Goal: Task Accomplishment & Management: Use online tool/utility

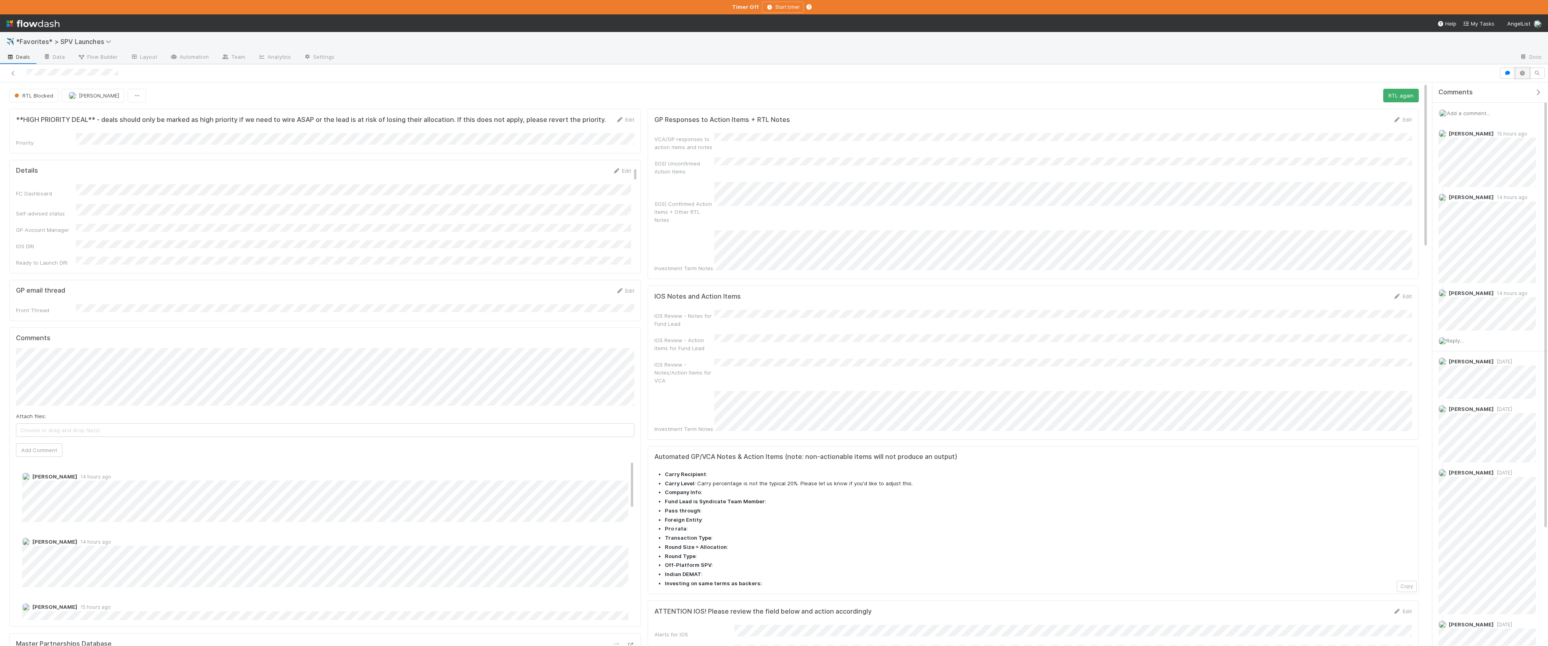
click at [844, 74] on icon "button" at bounding box center [1523, 73] width 8 height 5
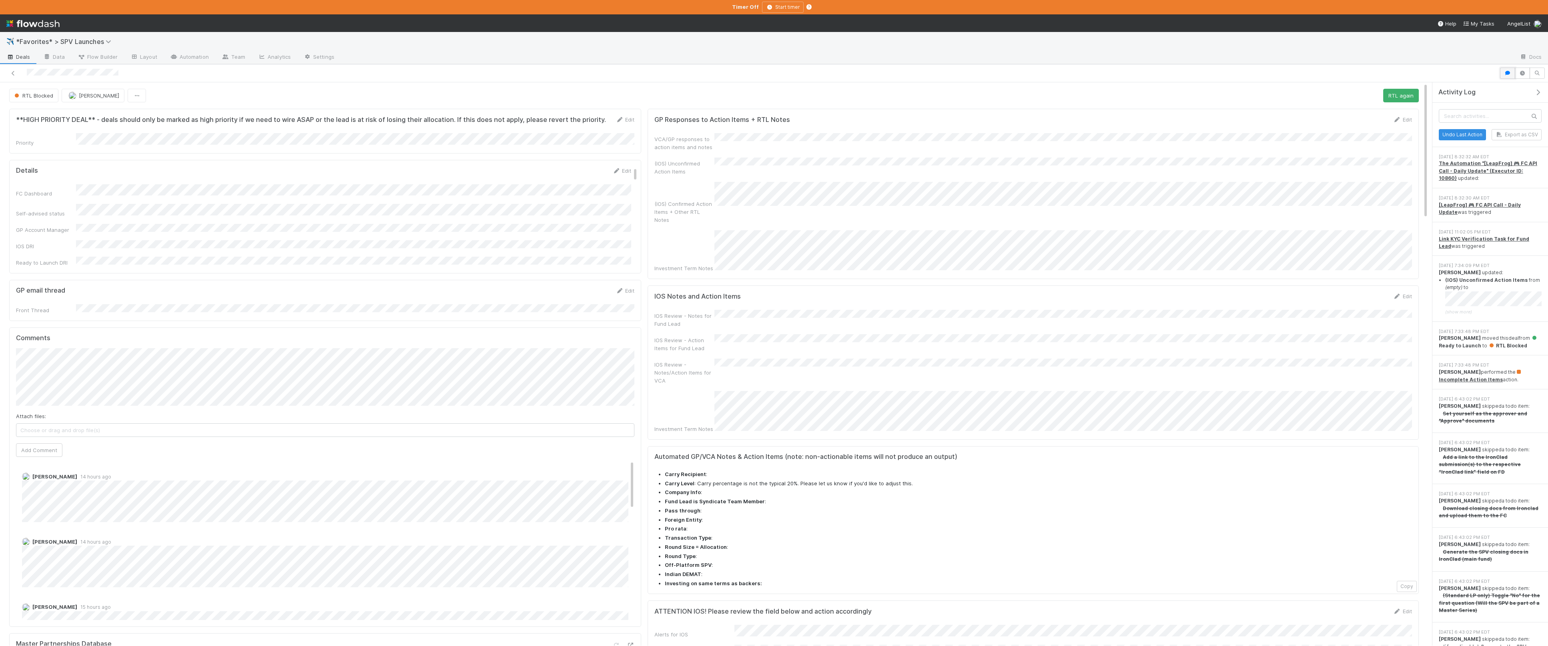
click at [844, 74] on icon "button" at bounding box center [1508, 73] width 8 height 5
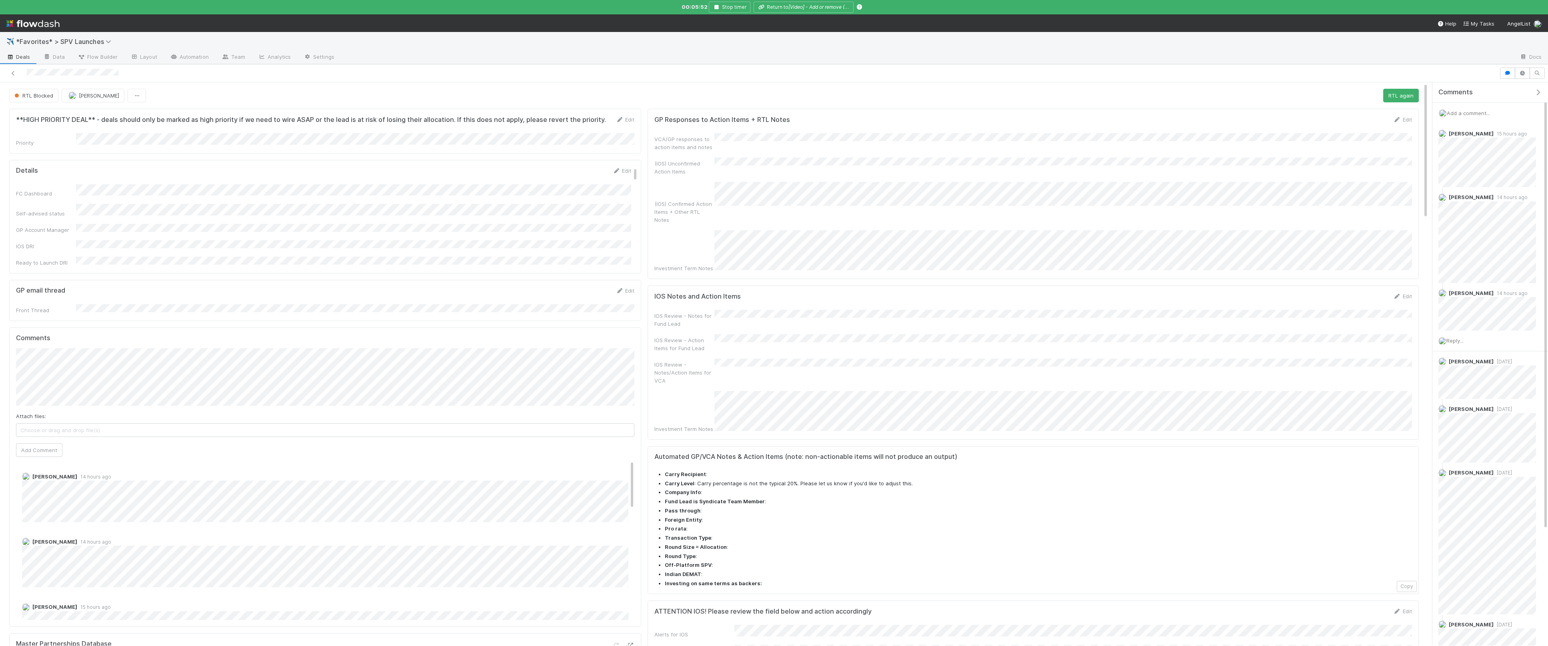
click at [26, 55] on span "Deals" at bounding box center [18, 57] width 24 height 8
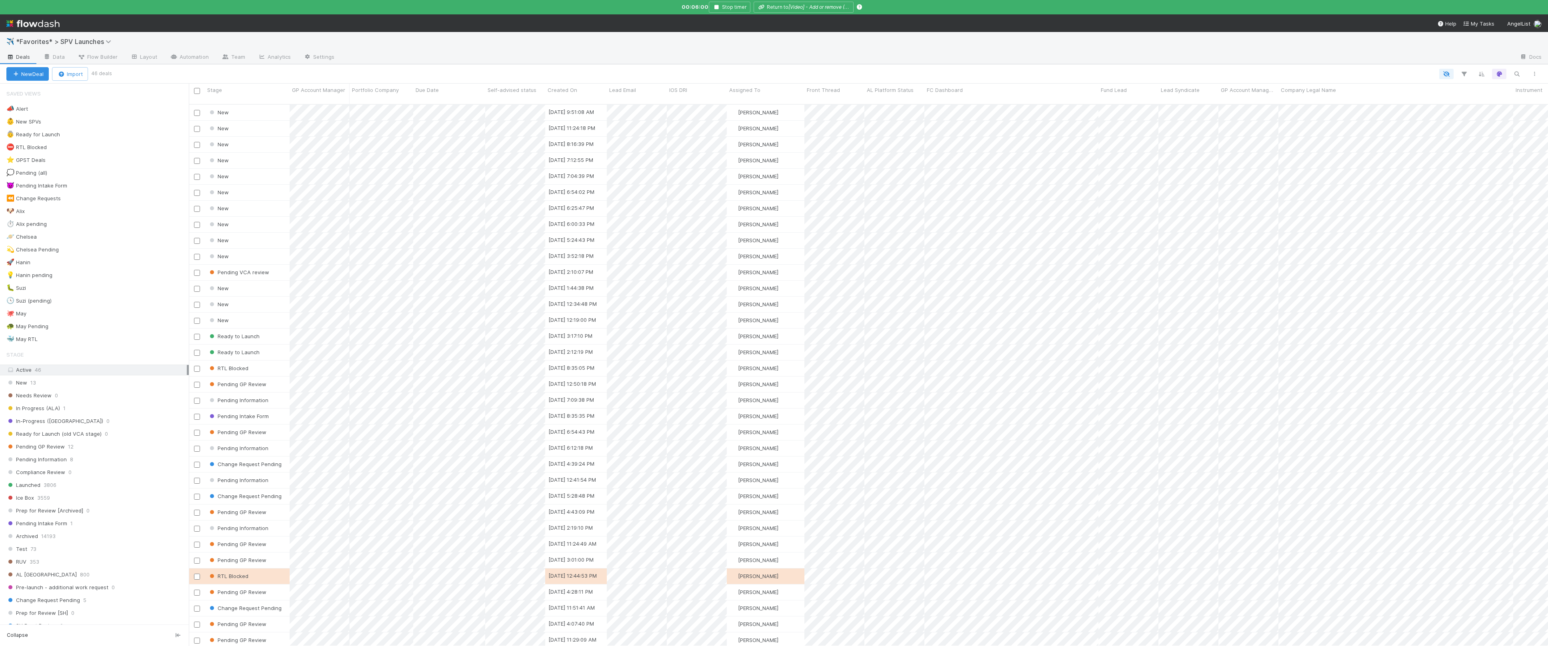
scroll to position [548, 1359]
click at [87, 212] on div "🐶 Alix 4" at bounding box center [97, 211] width 182 height 10
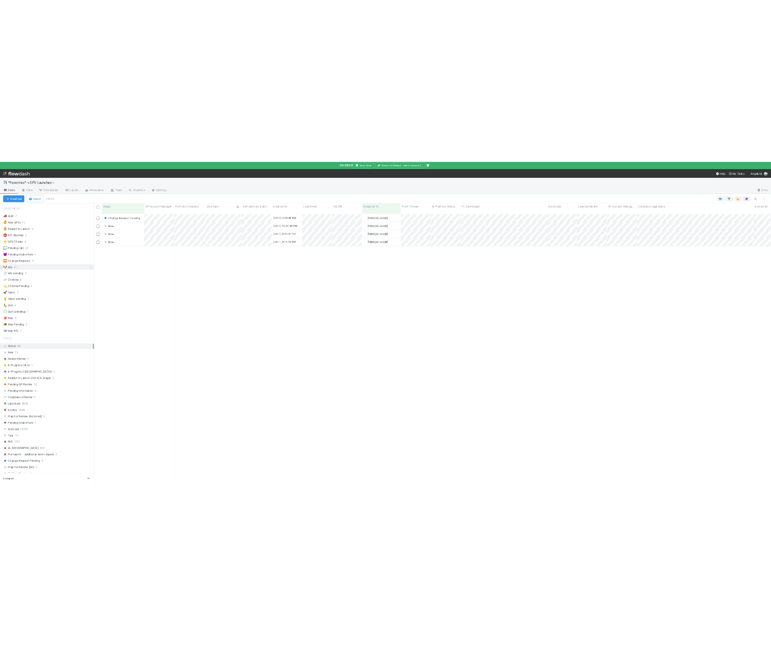
scroll to position [548, 1359]
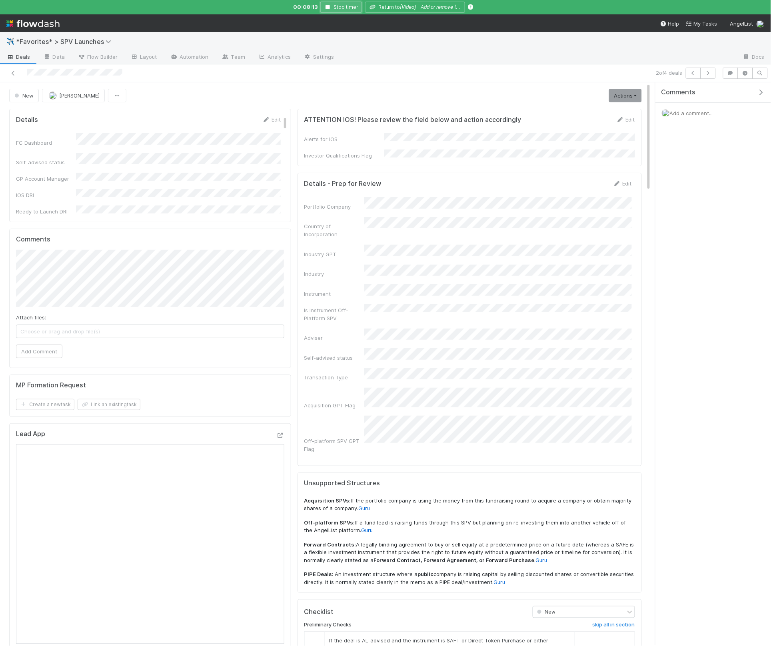
click at [332, 10] on button "Stop timer" at bounding box center [341, 7] width 42 height 11
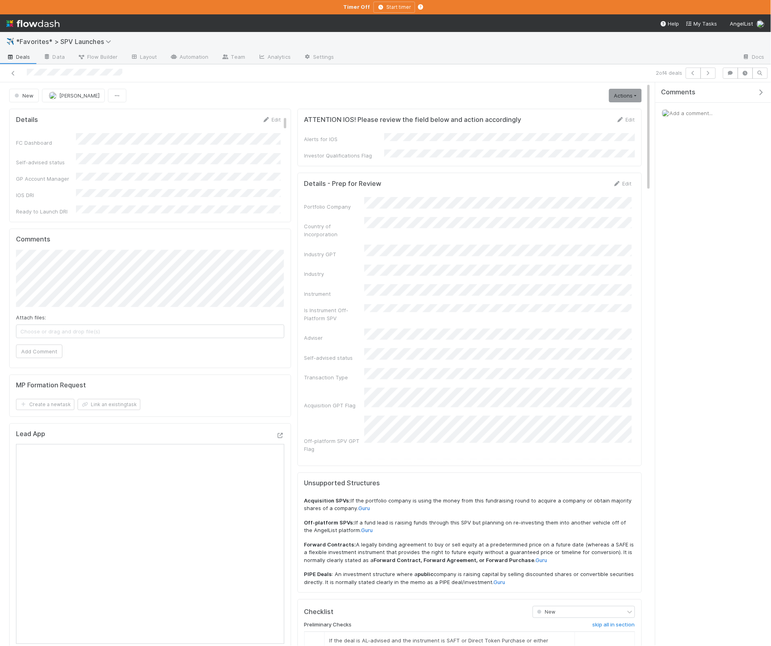
click at [762, 91] on icon "button" at bounding box center [761, 92] width 8 height 6
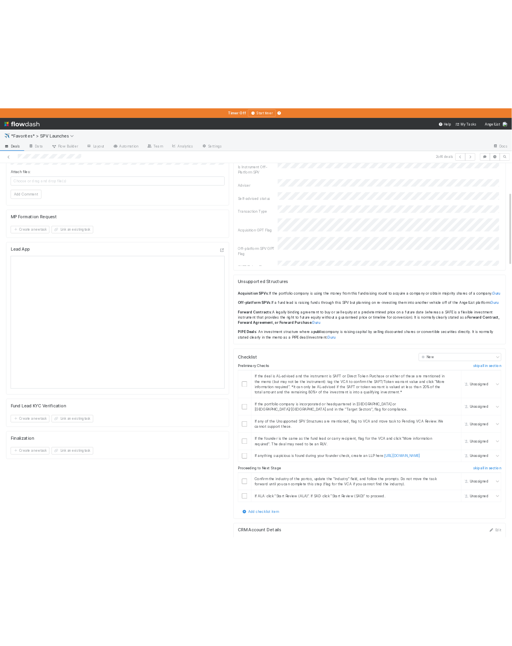
scroll to position [224, 0]
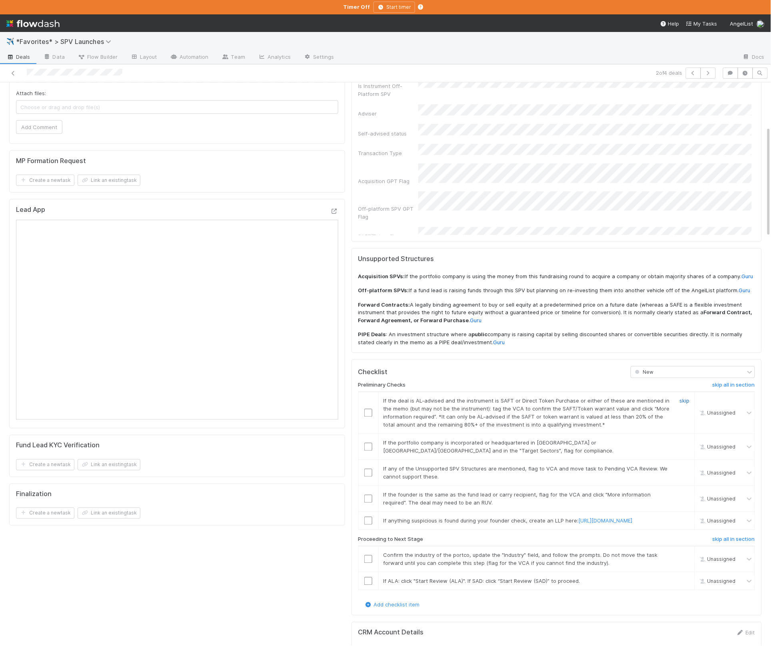
click at [684, 398] on link "skip" at bounding box center [685, 401] width 10 height 6
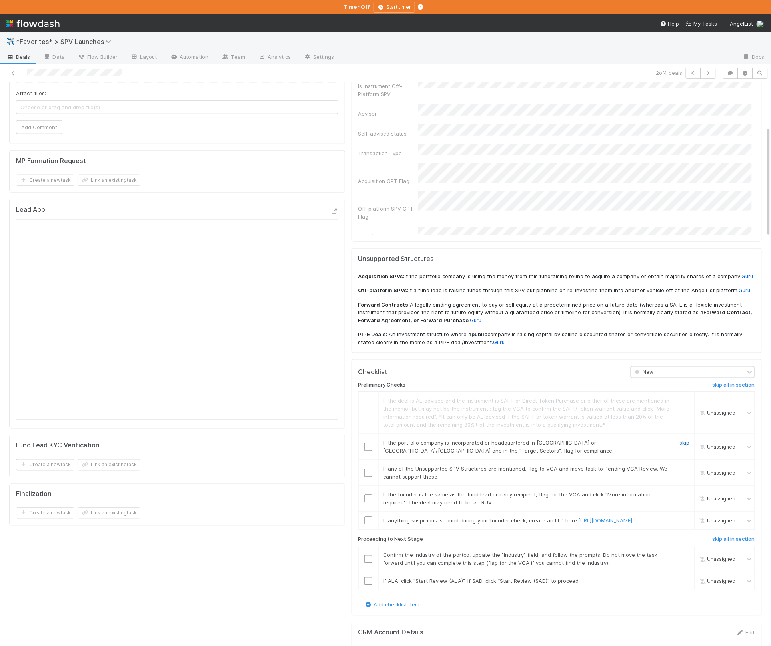
click at [683, 440] on link "skip" at bounding box center [685, 443] width 10 height 6
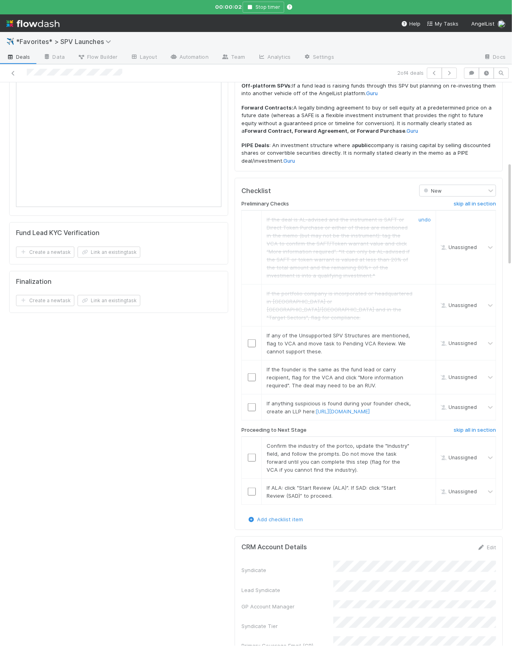
scroll to position [450, 0]
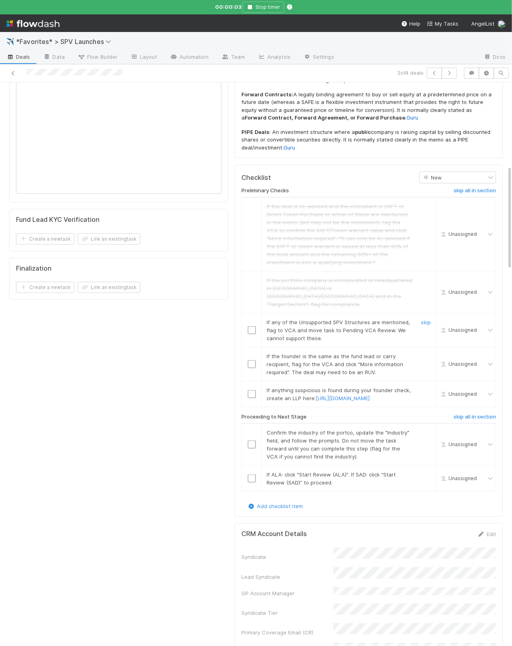
click at [420, 318] on div "skip" at bounding box center [425, 330] width 24 height 24
drag, startPoint x: 425, startPoint y: 298, endPoint x: 486, endPoint y: 307, distance: 61.8
click at [425, 319] on link "skip" at bounding box center [426, 322] width 10 height 6
